Goal: Navigation & Orientation: Understand site structure

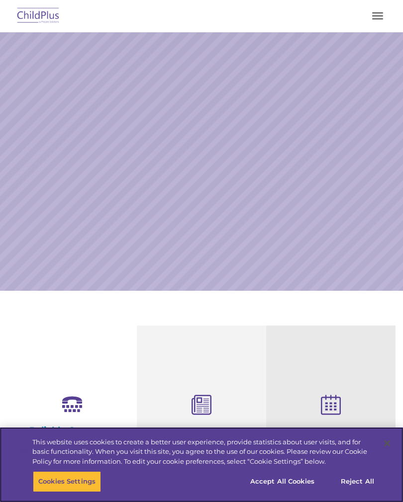
select select "MEDIUM"
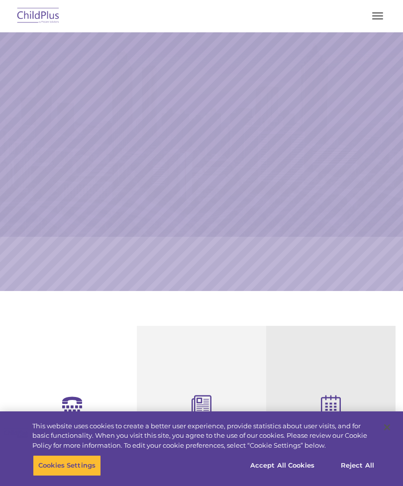
select select "MEDIUM"
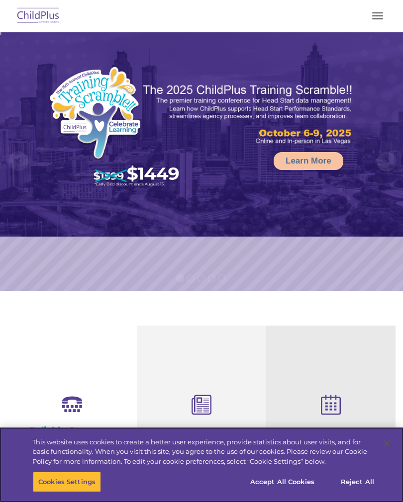
select select "MEDIUM"
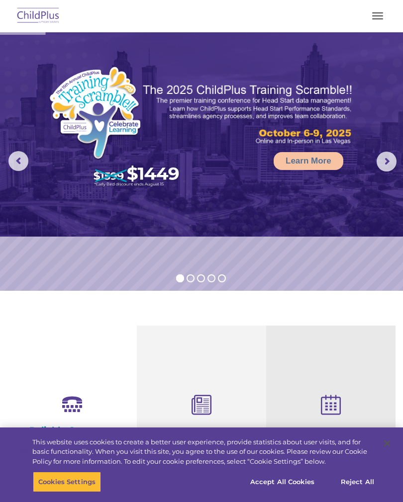
click at [377, 16] on span "button" at bounding box center [377, 15] width 11 height 1
